Goal: Transaction & Acquisition: Purchase product/service

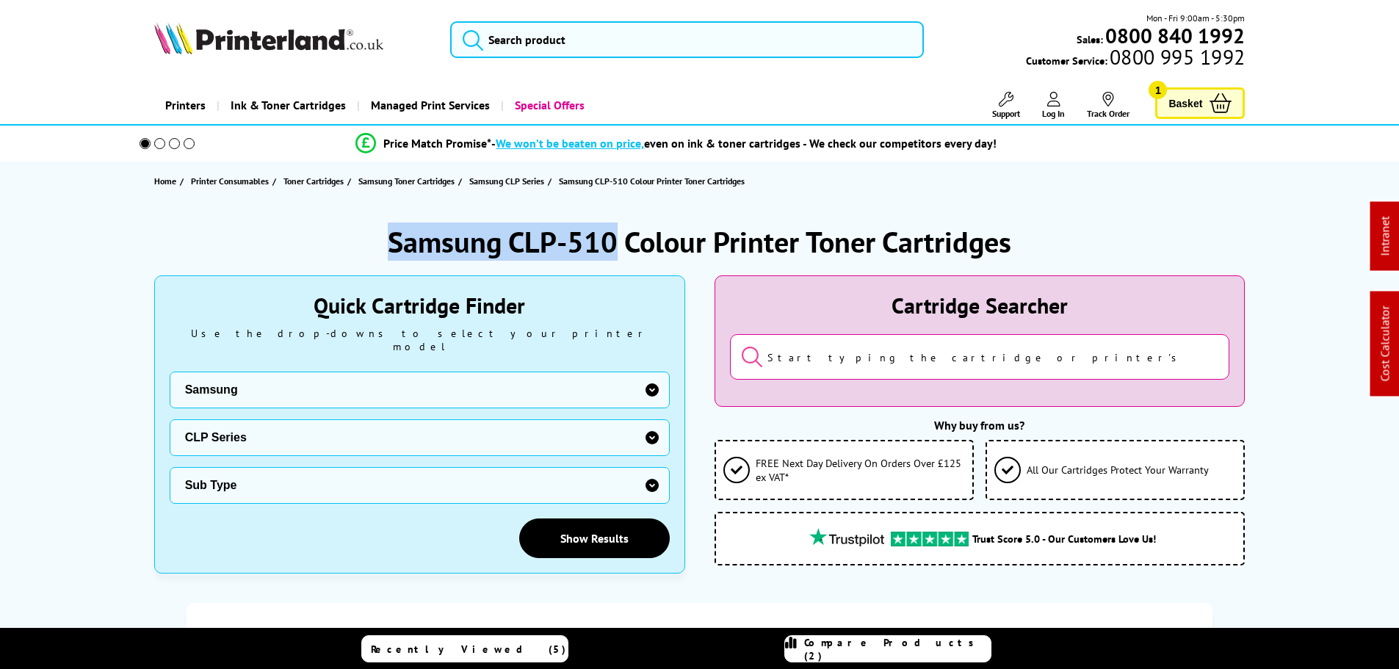
drag, startPoint x: 615, startPoint y: 234, endPoint x: 388, endPoint y: 239, distance: 227.1
click at [392, 239] on h1 "Samsung CLP-510 Colour Printer Toner Cartridges" at bounding box center [700, 242] width 624 height 38
copy h1 "Samsung CLP-510"
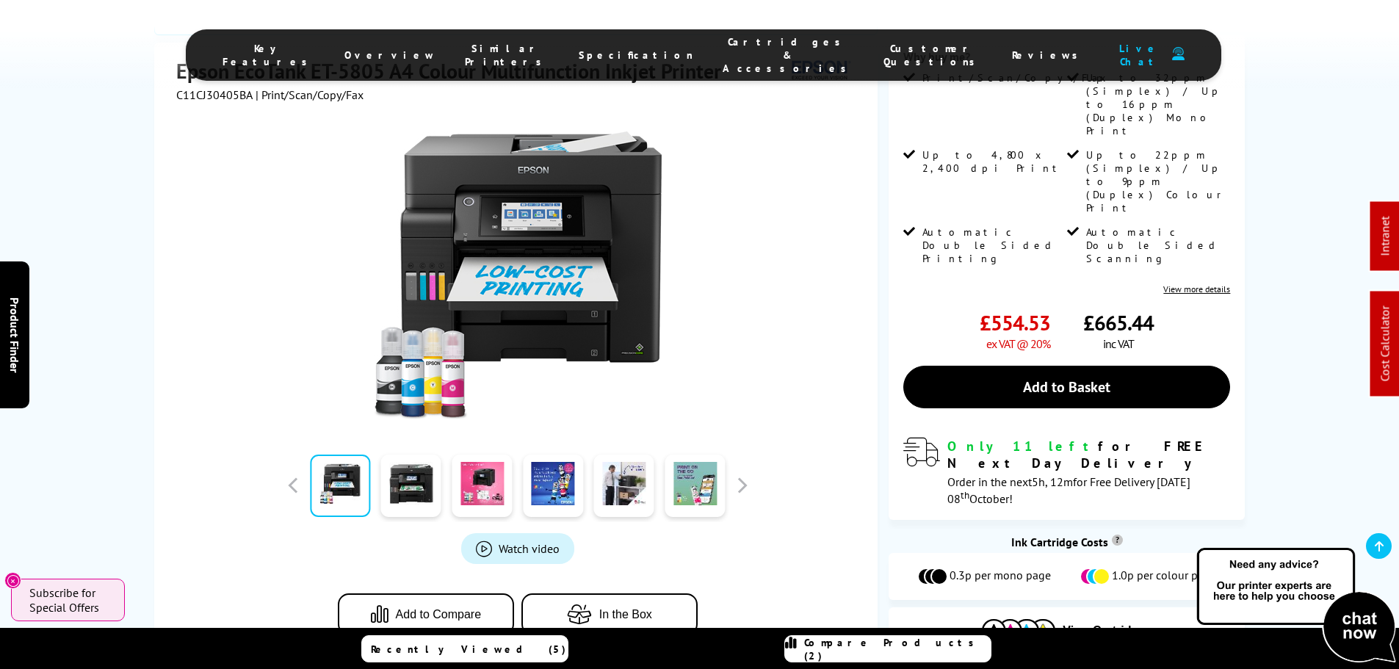
scroll to position [294, 0]
